Goal: Task Accomplishment & Management: Use online tool/utility

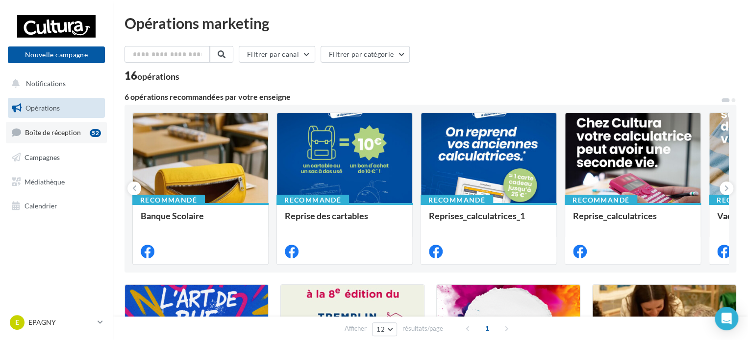
click at [48, 142] on link "Boîte de réception 52" at bounding box center [56, 132] width 101 height 21
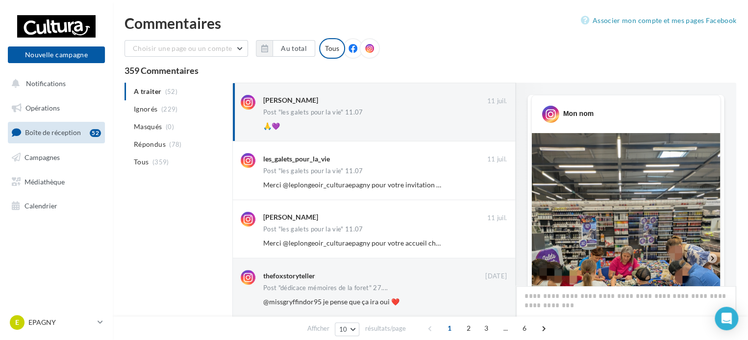
scroll to position [598, 0]
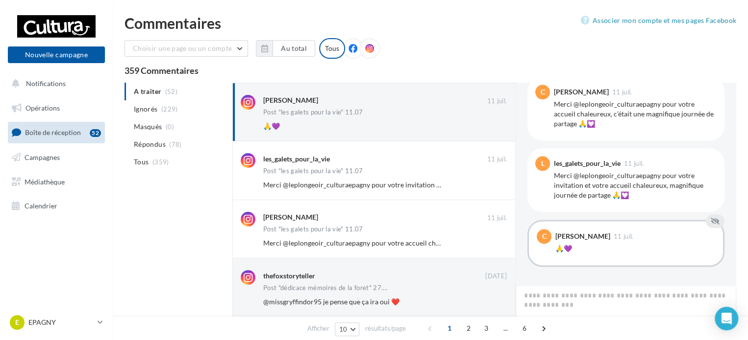
click at [348, 48] on icon at bounding box center [352, 48] width 9 height 9
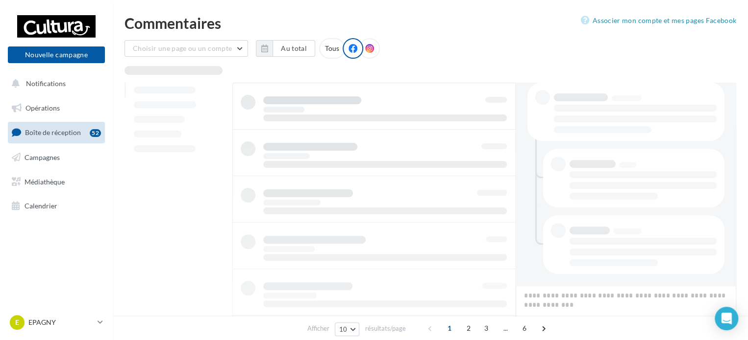
scroll to position [206, 0]
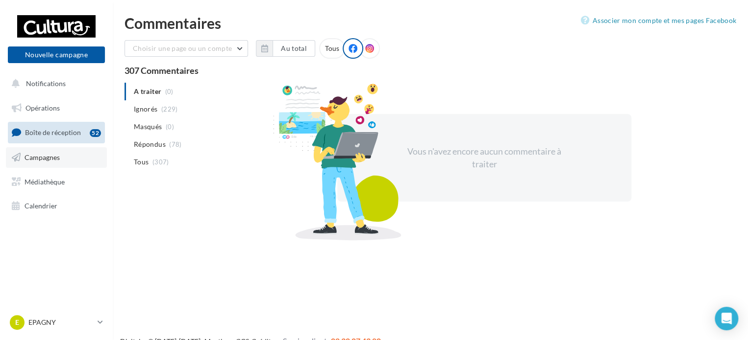
click at [41, 160] on span "Campagnes" at bounding box center [41, 157] width 35 height 8
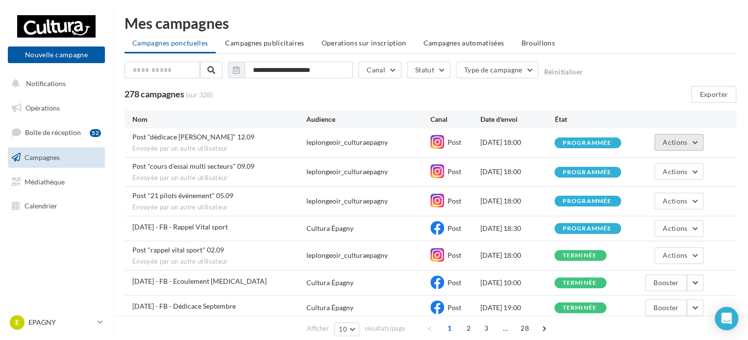
click at [673, 146] on button "Actions" at bounding box center [678, 142] width 49 height 17
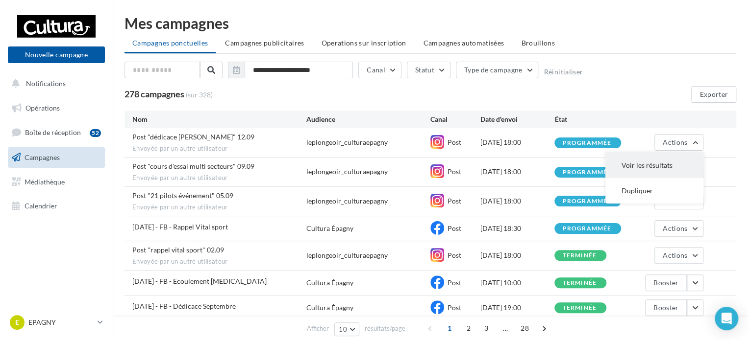
click at [675, 162] on button "Voir les résultats" at bounding box center [654, 165] width 98 height 25
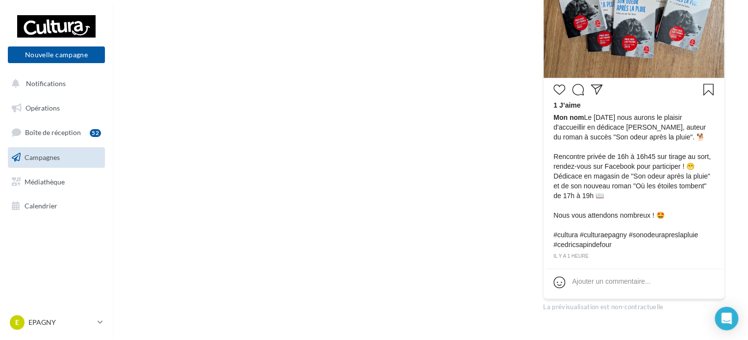
scroll to position [396, 0]
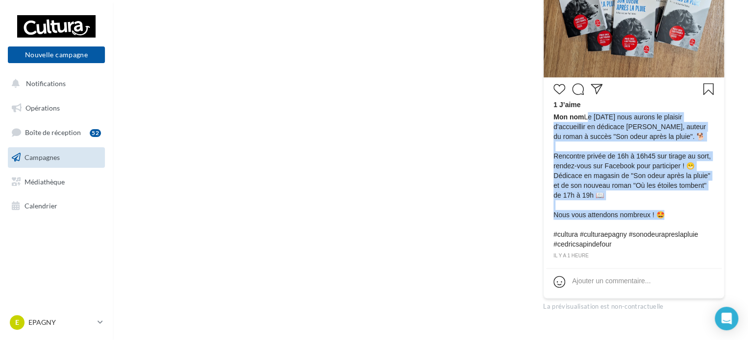
drag, startPoint x: 584, startPoint y: 120, endPoint x: 677, endPoint y: 226, distance: 140.9
click at [677, 226] on span "Mon nom Le mardi 23 septembre nous aurons le plaisir d'accueillir en dédicace C…" at bounding box center [633, 180] width 161 height 137
copy span "Le mardi 23 septembre nous aurons le plaisir d'accueillir en dédicace Cédric Sa…"
